Goal: Information Seeking & Learning: Learn about a topic

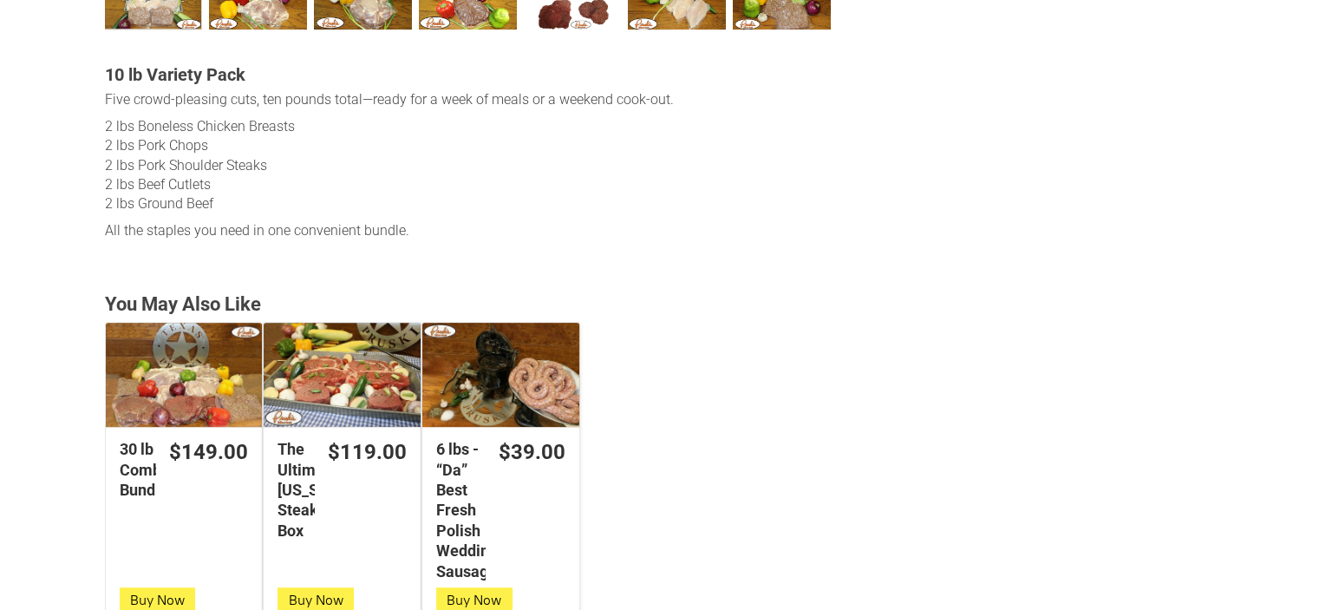
scroll to position [867, 0]
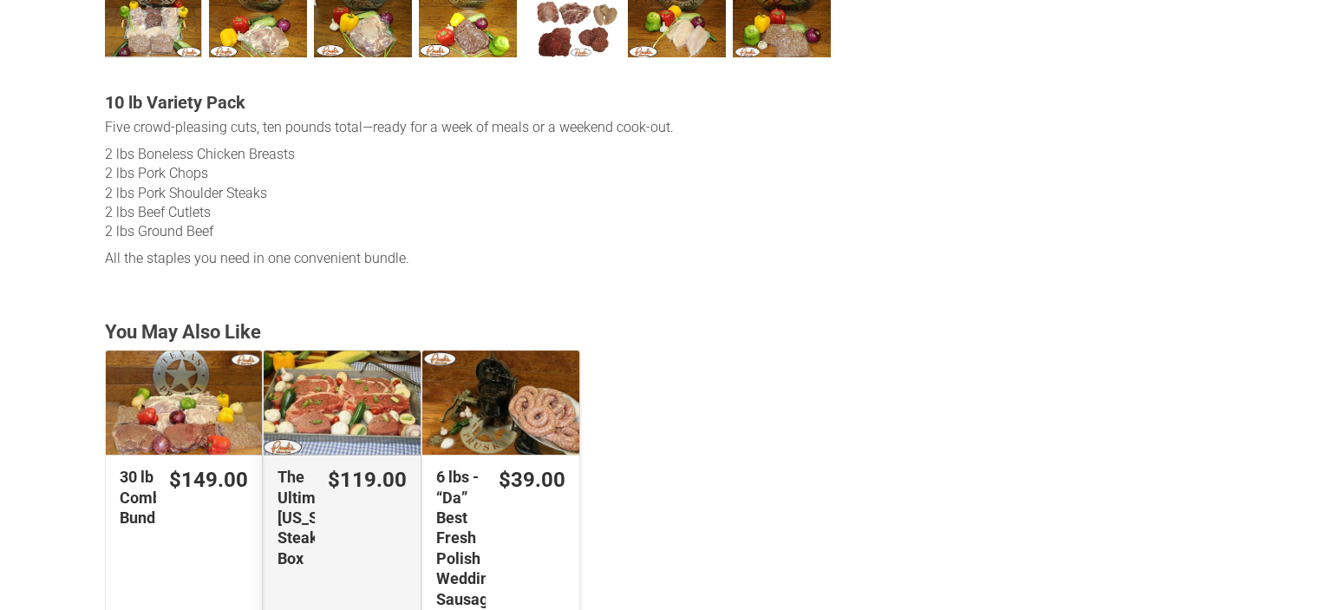
click at [310, 363] on div "The Ultimate [US_STATE] Steak Box" at bounding box center [342, 402] width 157 height 105
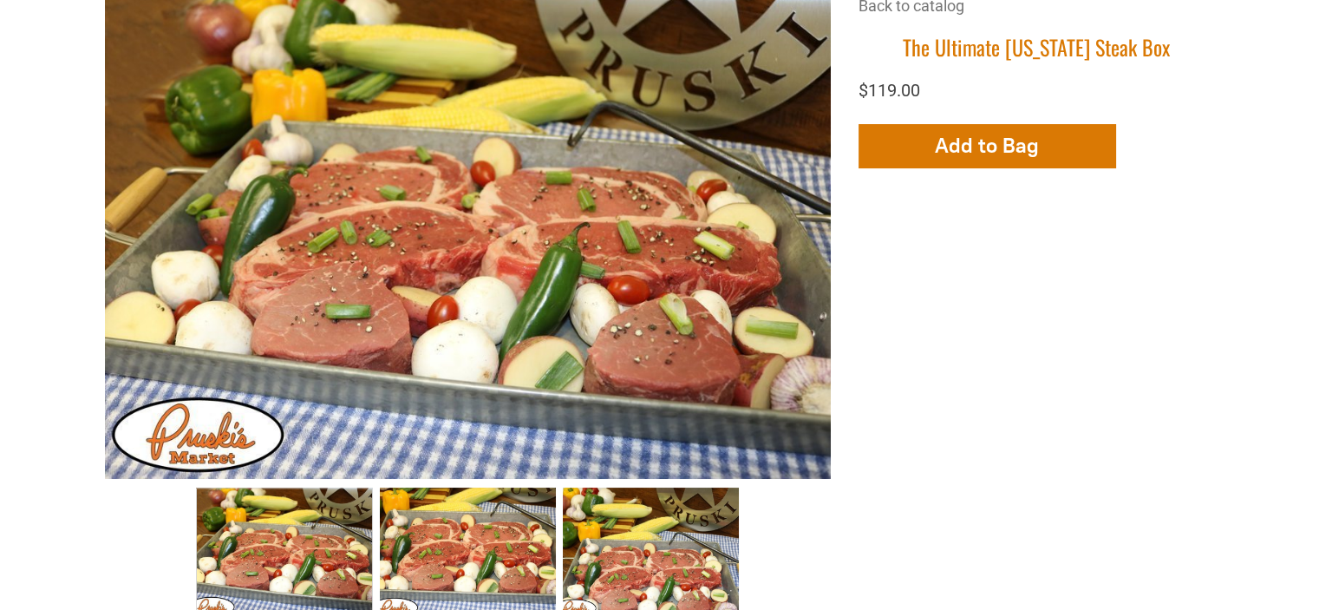
scroll to position [347, 0]
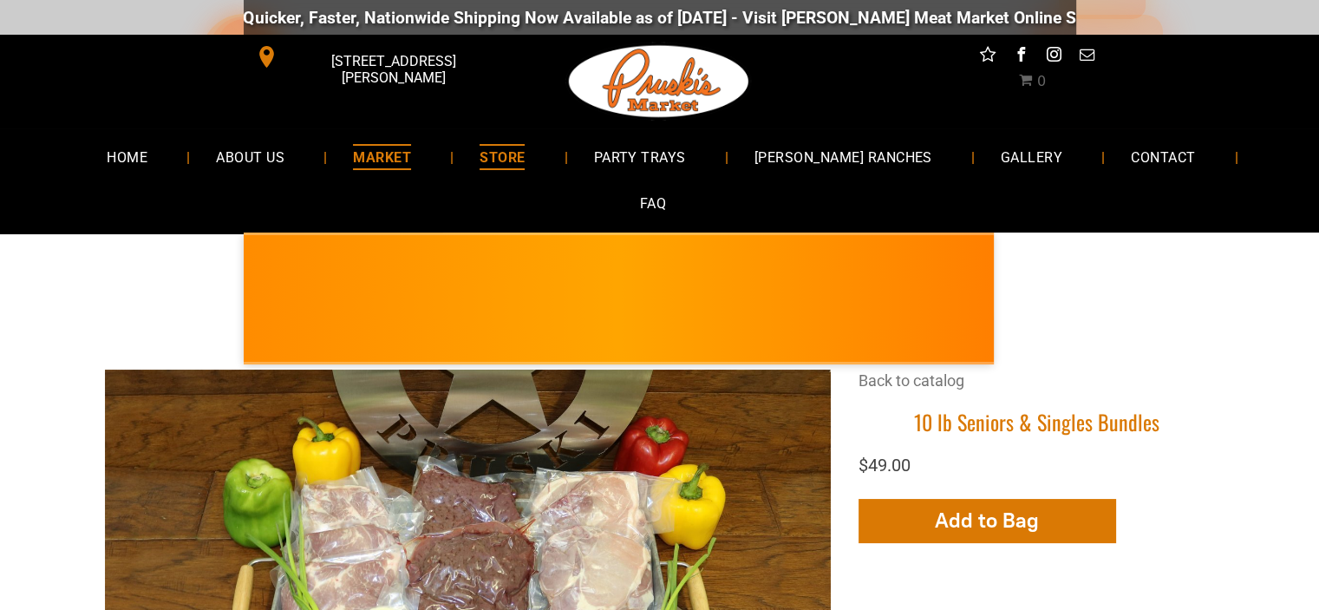
click at [354, 157] on span "MARKET" at bounding box center [382, 156] width 58 height 25
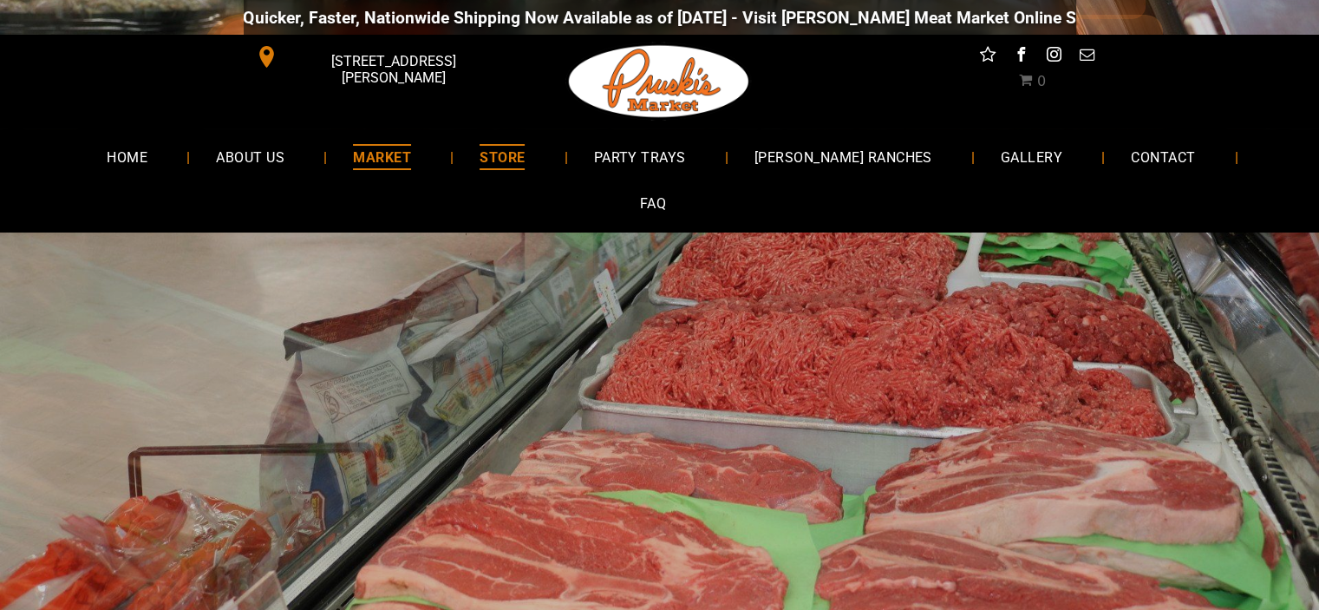
click at [491, 161] on span "STORE" at bounding box center [502, 156] width 45 height 25
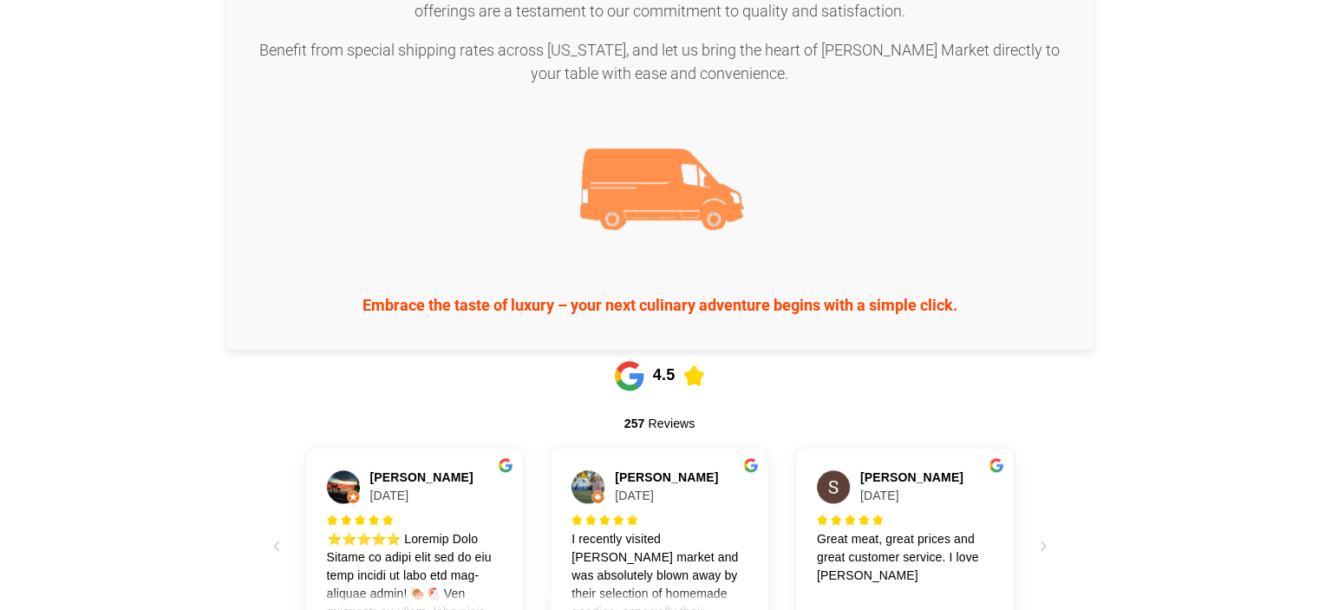
scroll to position [2713, 0]
